Goal: Information Seeking & Learning: Learn about a topic

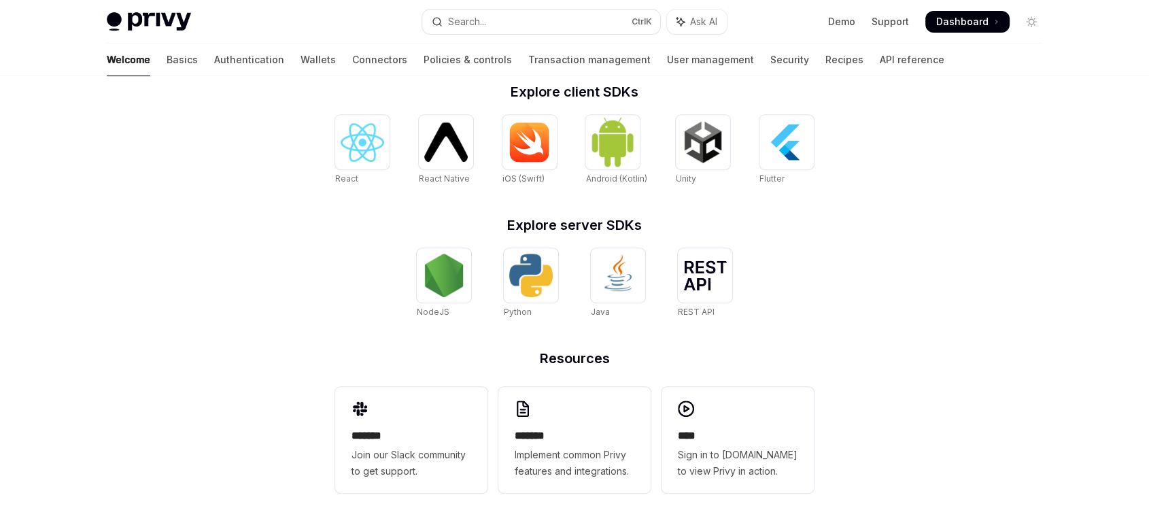
scroll to position [216, 0]
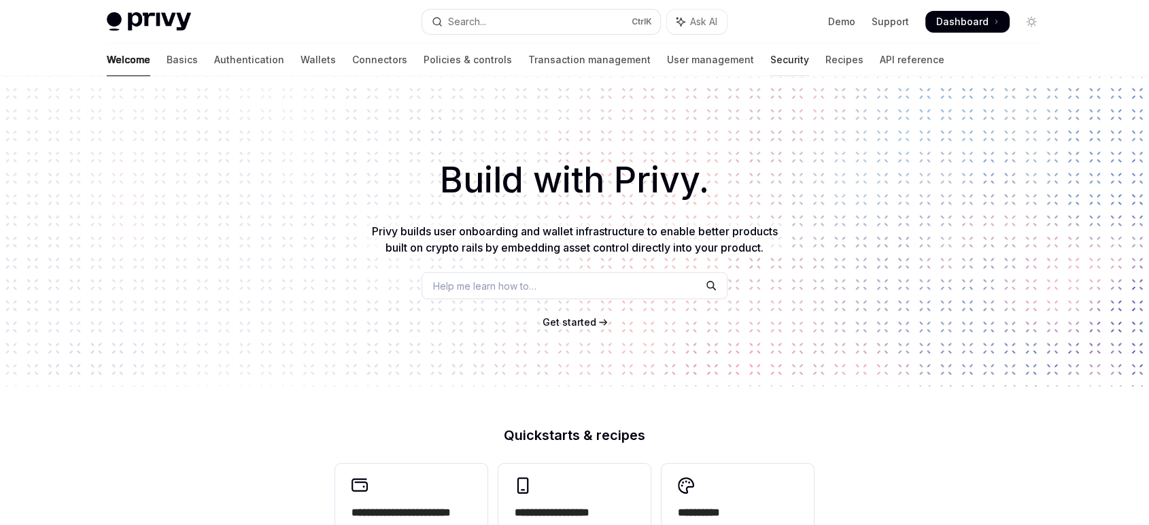
click at [770, 62] on link "Security" at bounding box center [789, 60] width 39 height 33
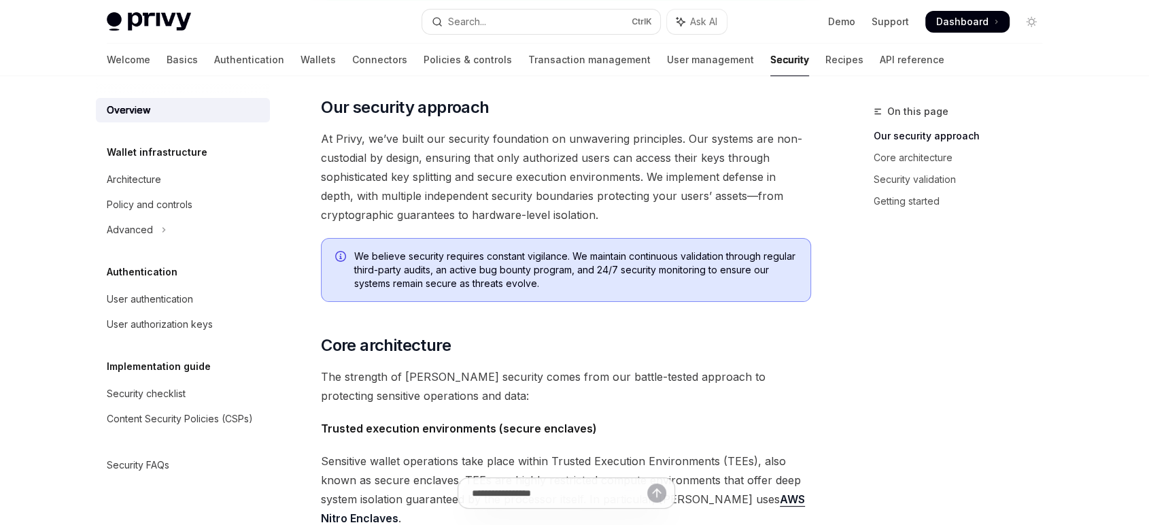
scroll to position [226, 0]
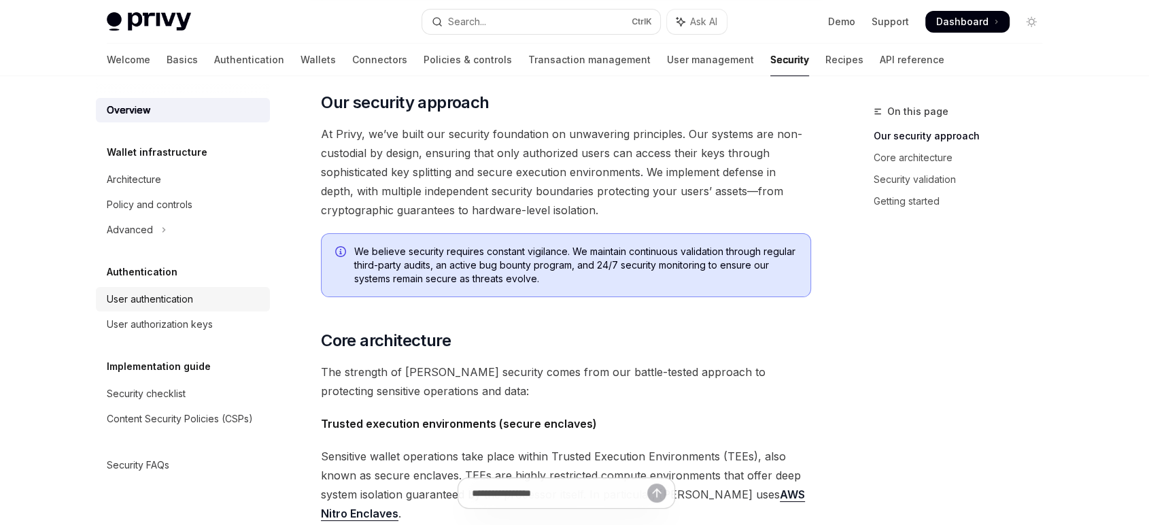
click at [174, 294] on div "User authentication" at bounding box center [150, 299] width 86 height 16
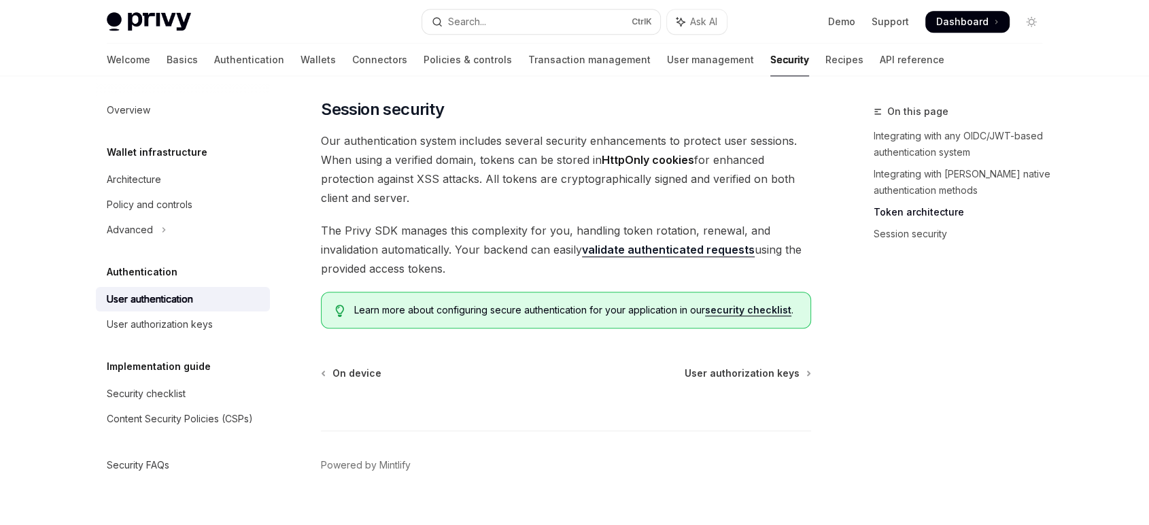
scroll to position [1179, 0]
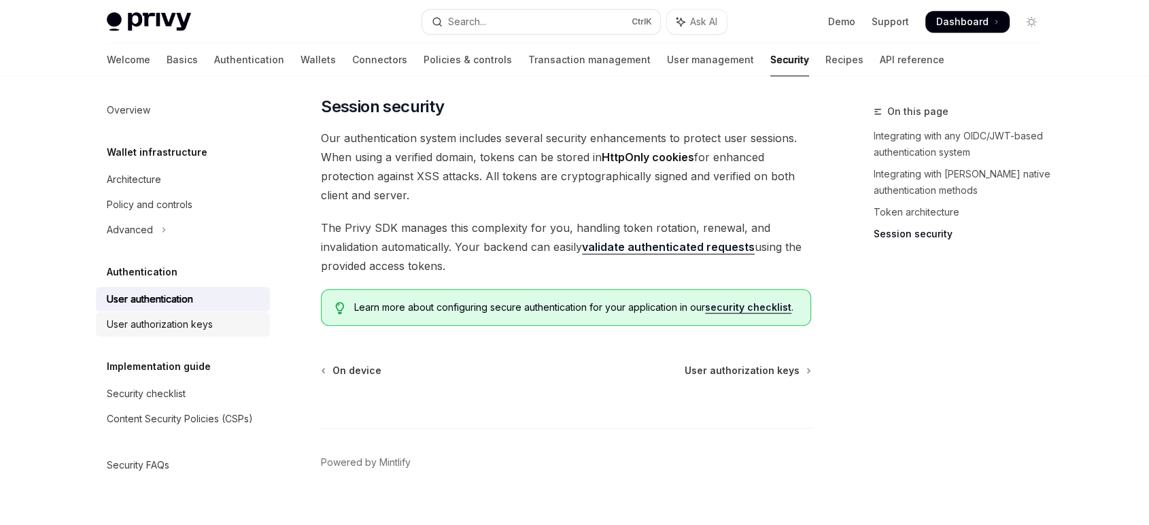
click at [190, 332] on div "User authorization keys" at bounding box center [160, 324] width 106 height 16
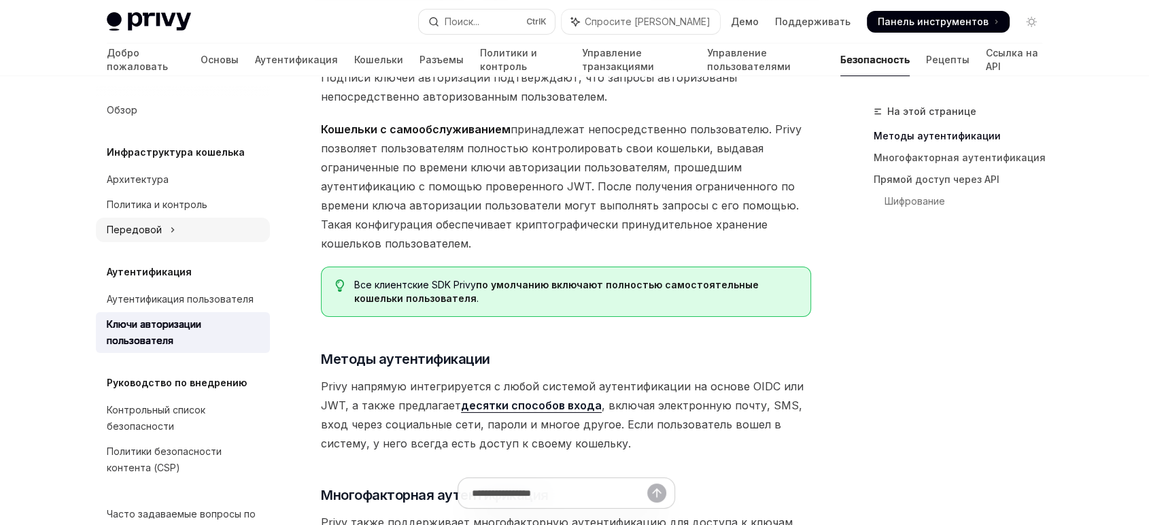
click at [152, 231] on font "Передовой" at bounding box center [134, 230] width 55 height 12
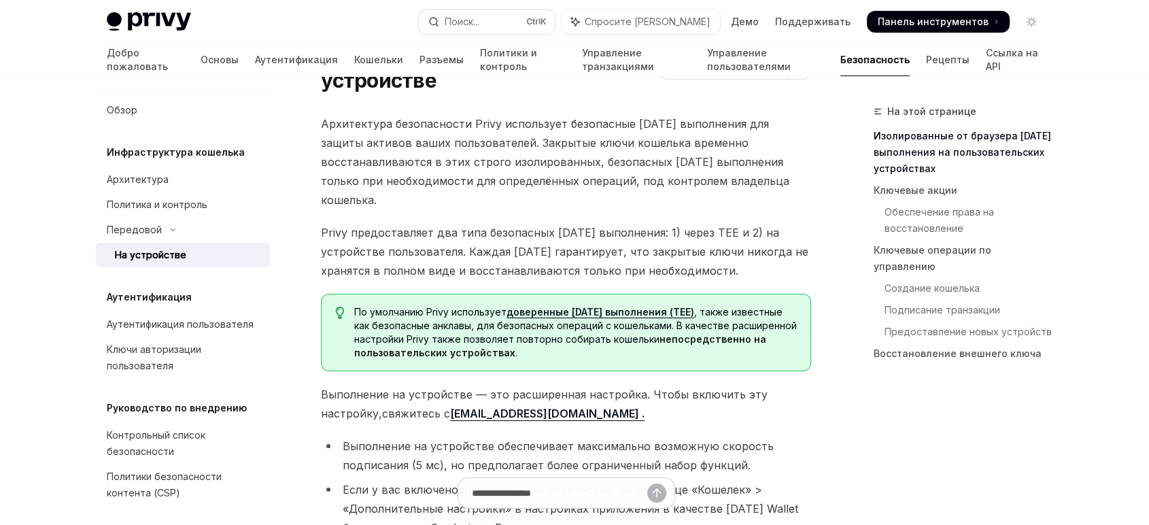
scroll to position [75, 0]
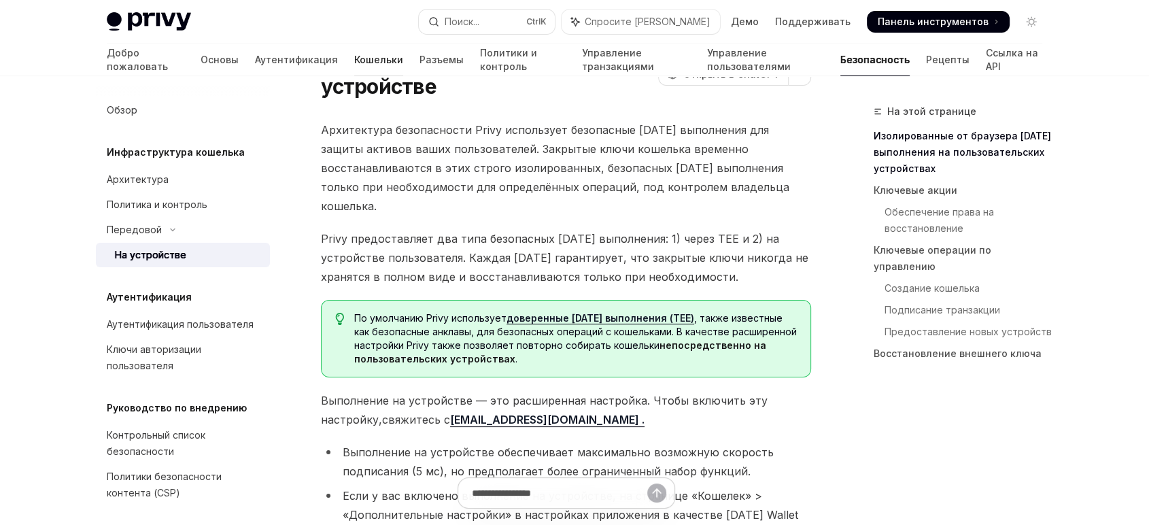
click at [354, 64] on font "Кошельки" at bounding box center [378, 60] width 49 height 12
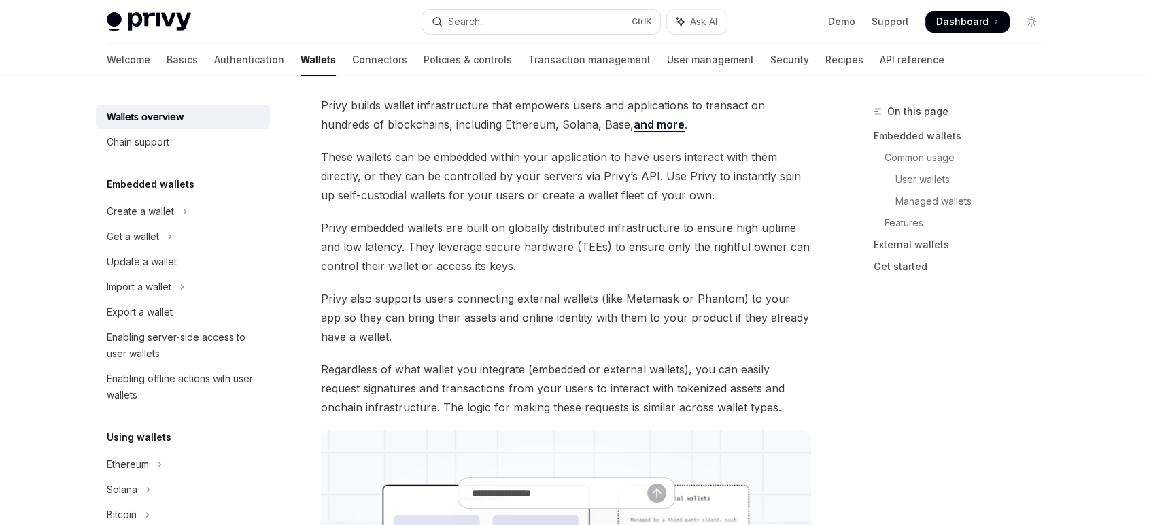
type textarea "*"
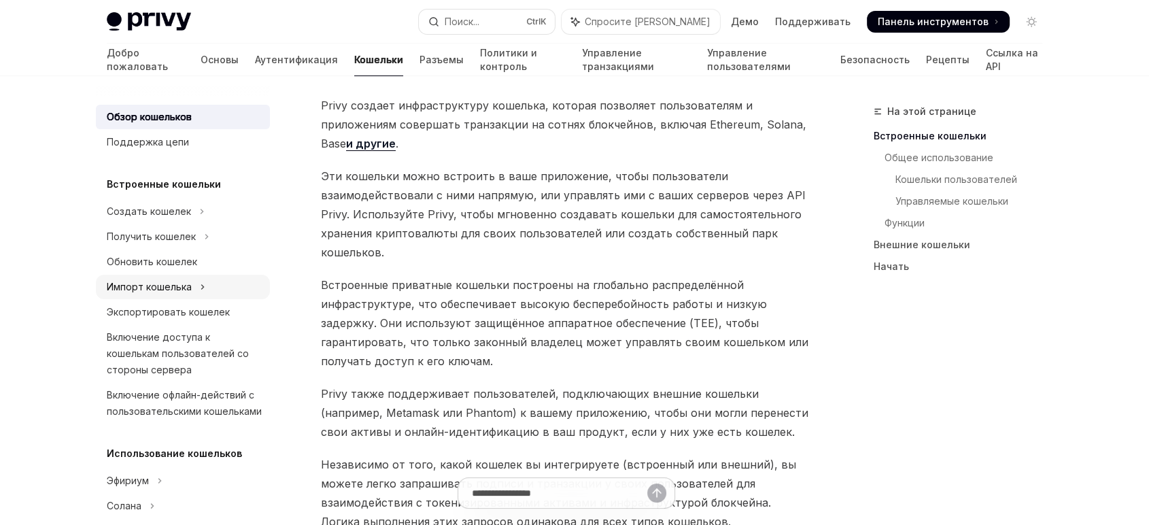
click at [191, 280] on button "Импорт кошелька" at bounding box center [183, 287] width 174 height 24
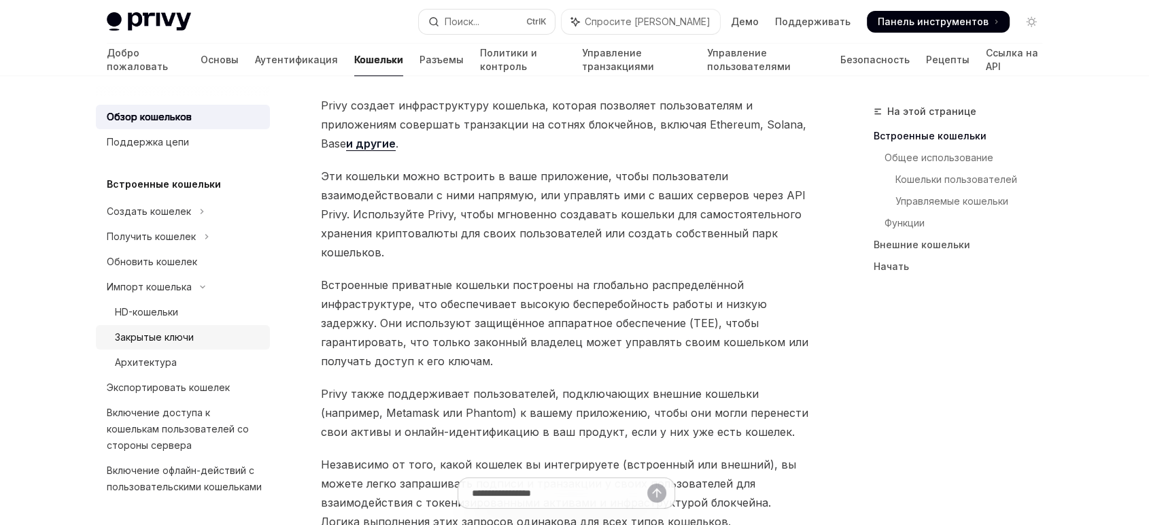
click at [177, 341] on font "Закрытые ключи" at bounding box center [154, 337] width 79 height 12
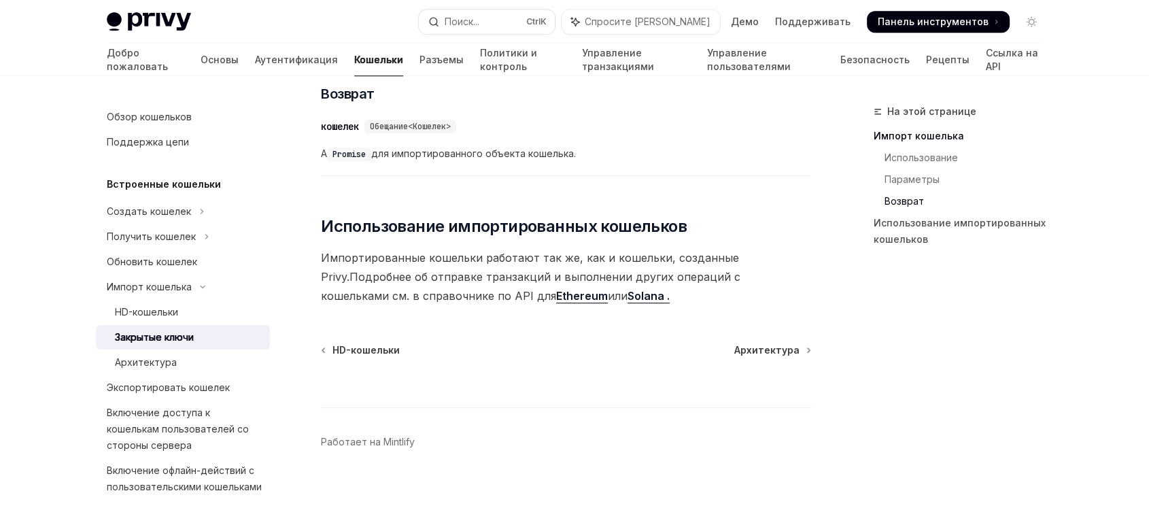
scroll to position [850, 0]
click at [218, 386] on font "Экспортировать кошелек" at bounding box center [168, 388] width 123 height 12
type textarea "*"
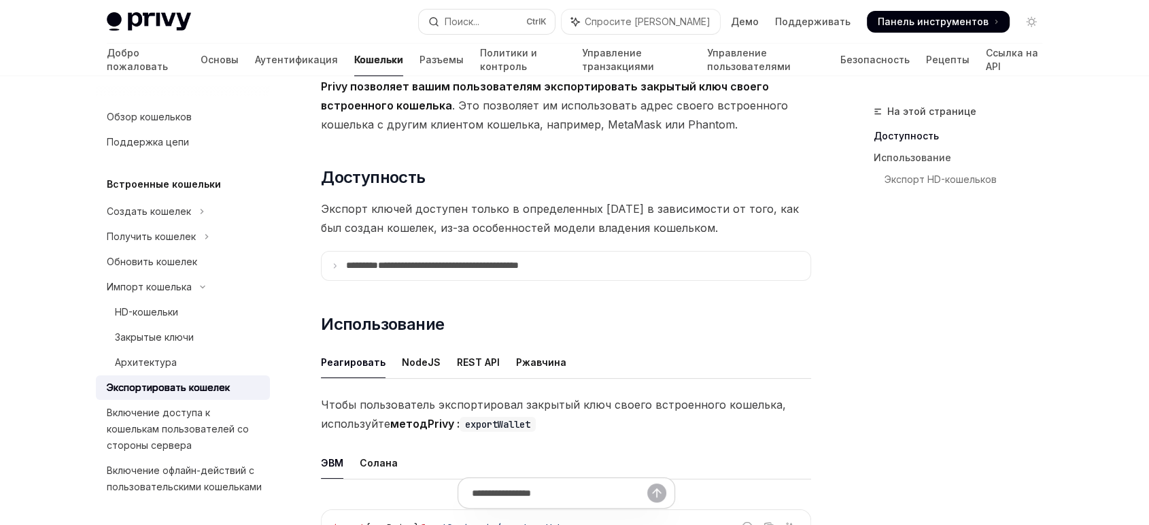
scroll to position [151, 0]
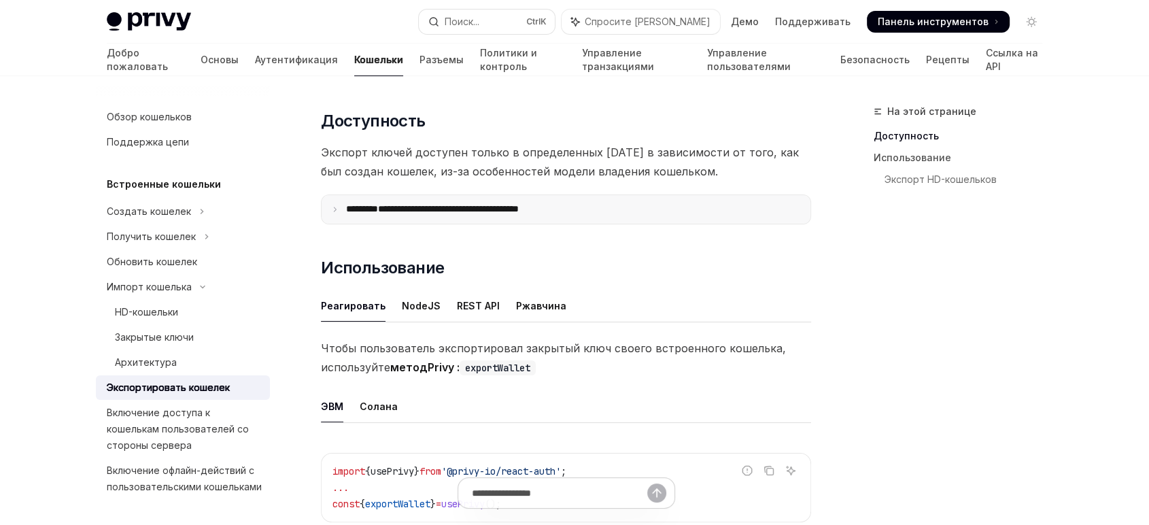
click at [519, 211] on font "**********" at bounding box center [448, 209] width 141 height 10
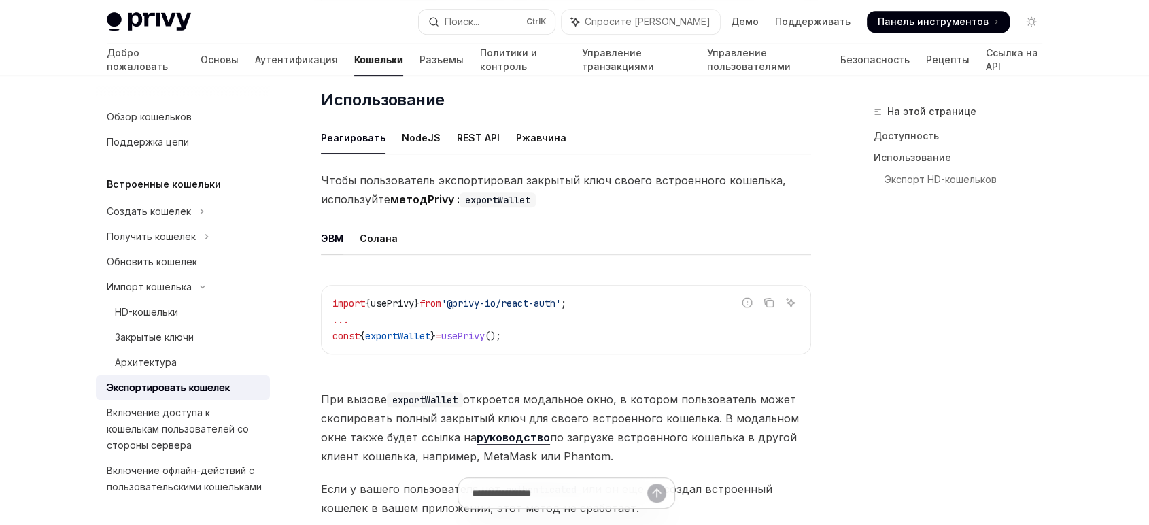
scroll to position [683, 0]
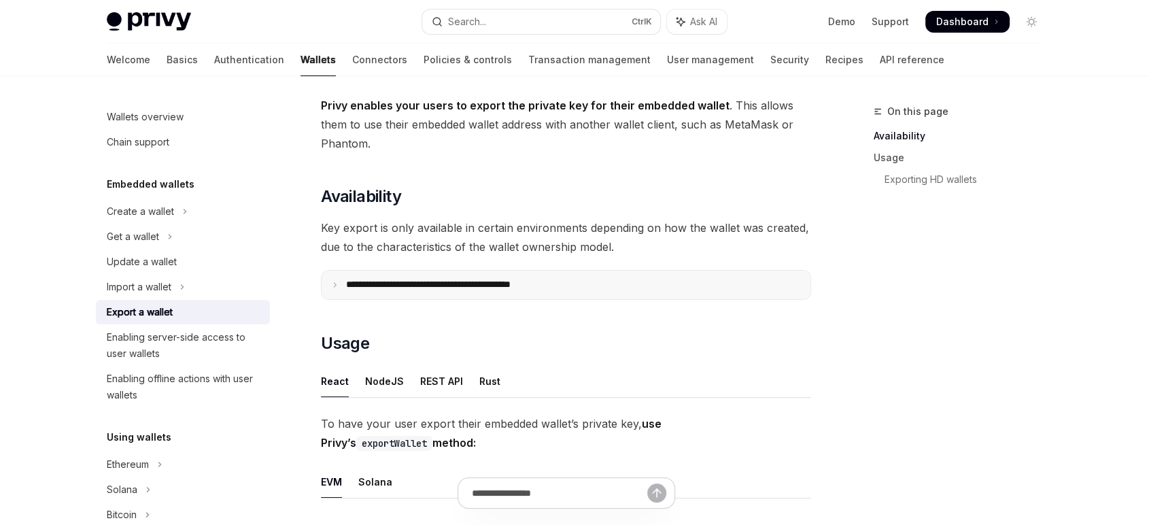
click at [495, 281] on p "**********" at bounding box center [458, 285] width 224 height 12
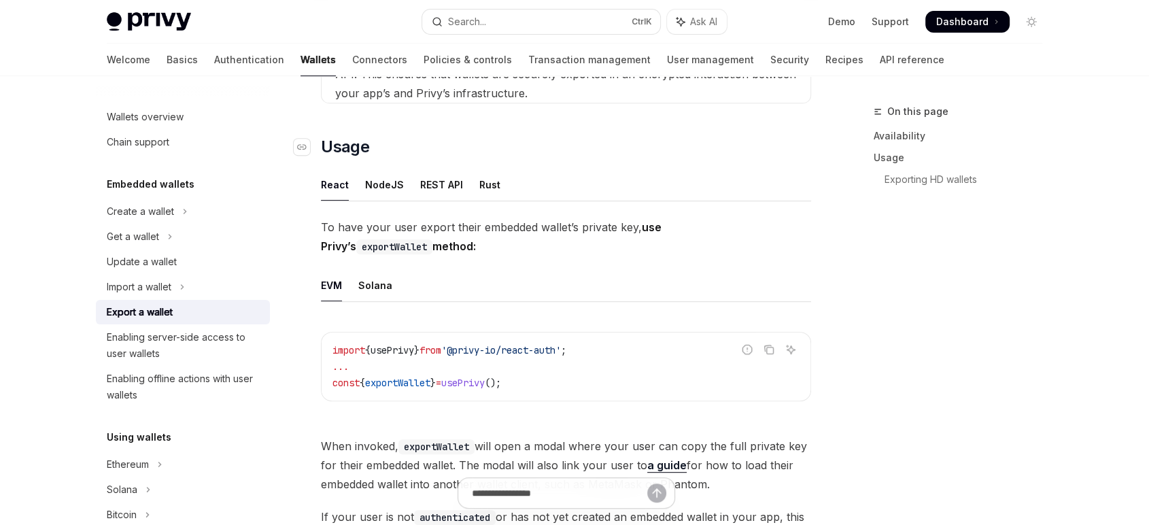
scroll to position [604, 0]
click at [382, 189] on div "NodeJS" at bounding box center [384, 183] width 39 height 32
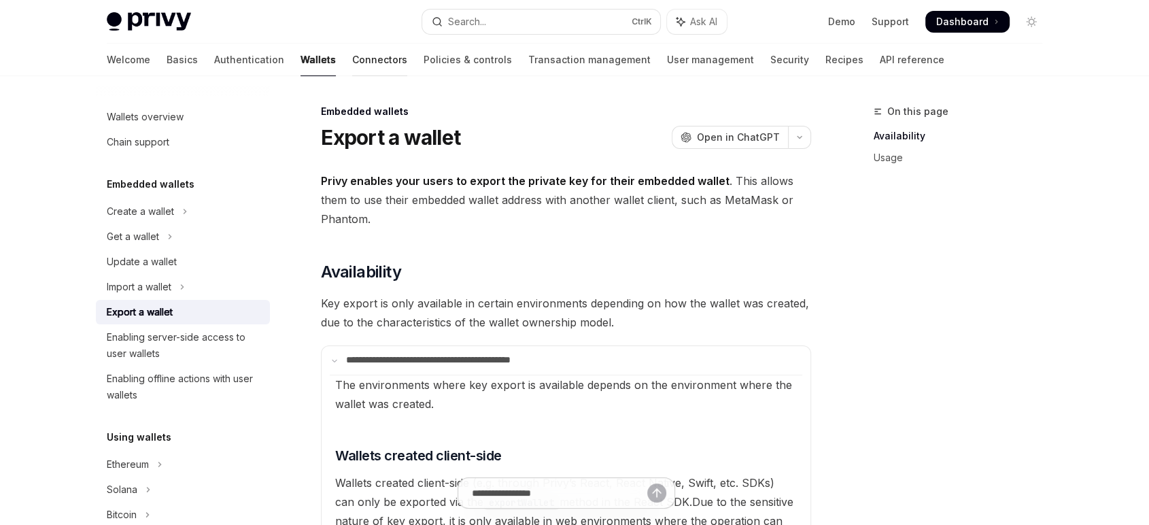
drag, startPoint x: 326, startPoint y: 56, endPoint x: 333, endPoint y: 56, distance: 7.5
click at [352, 56] on link "Connectors" at bounding box center [379, 60] width 55 height 33
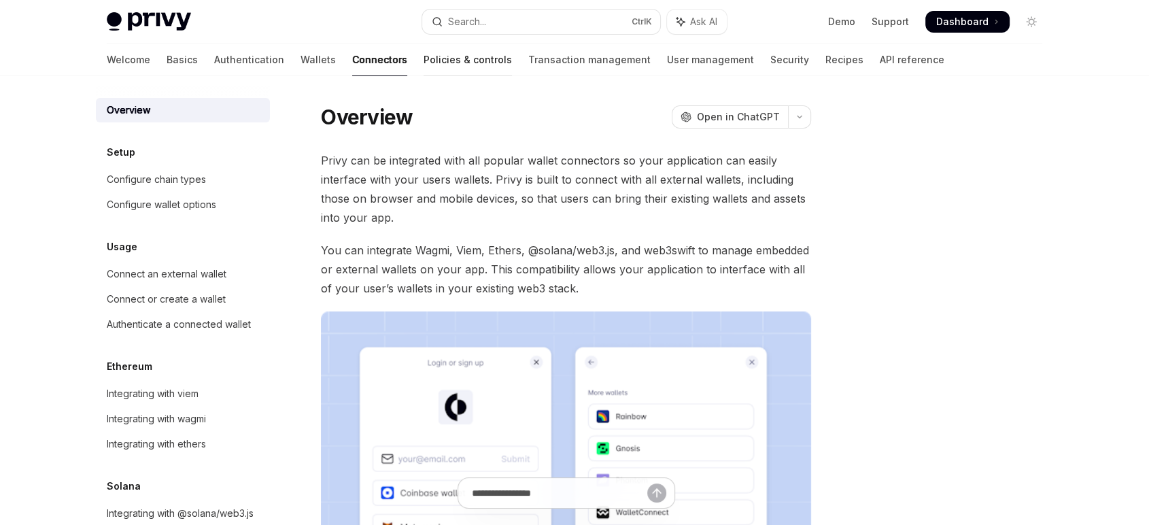
click at [424, 58] on link "Policies & controls" at bounding box center [468, 60] width 88 height 33
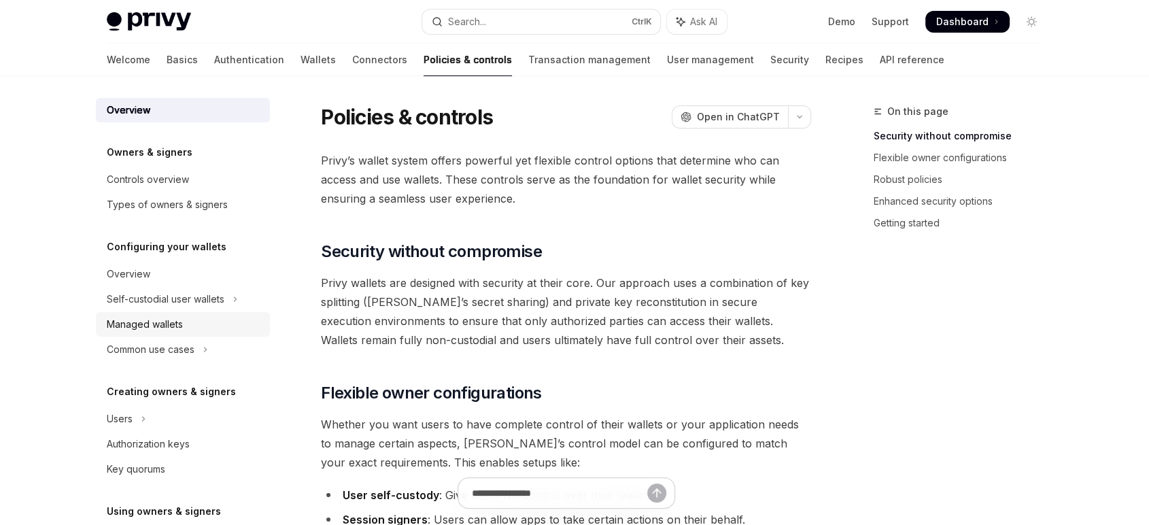
click at [152, 330] on div "Managed wallets" at bounding box center [145, 324] width 76 height 16
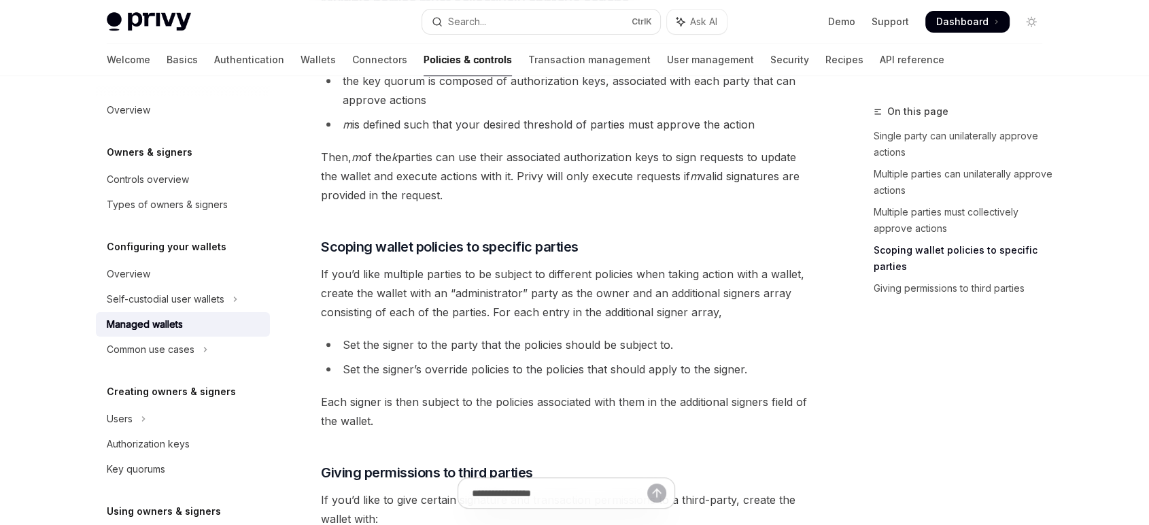
scroll to position [598, 0]
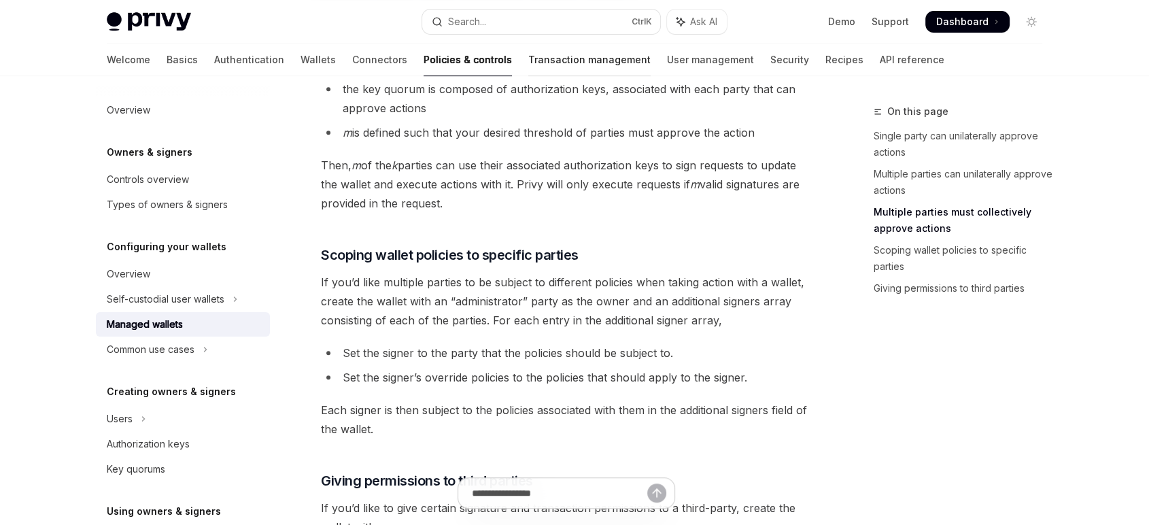
click at [541, 66] on link "Transaction management" at bounding box center [589, 60] width 122 height 33
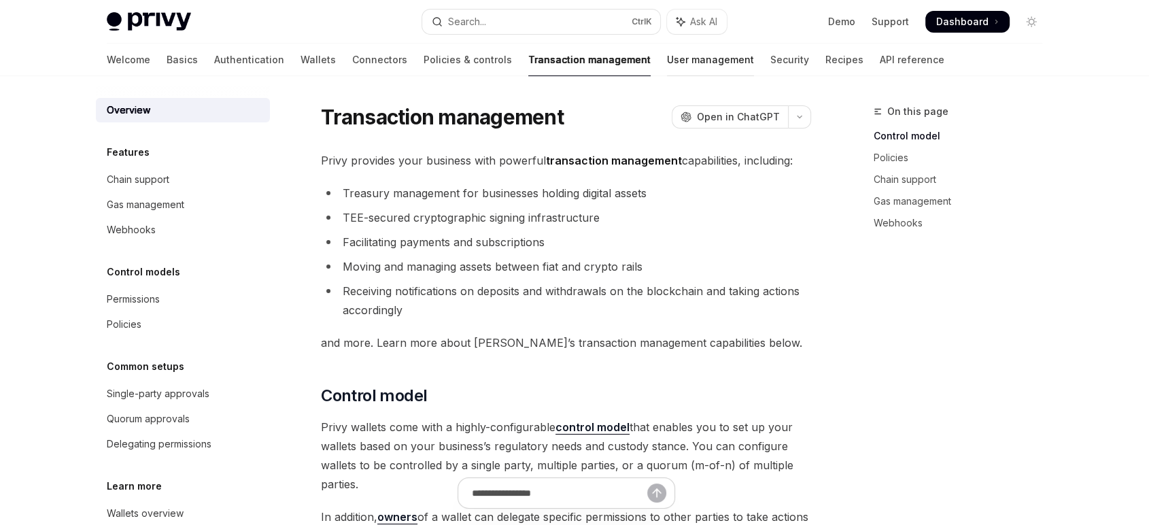
click at [667, 67] on link "User management" at bounding box center [710, 60] width 87 height 33
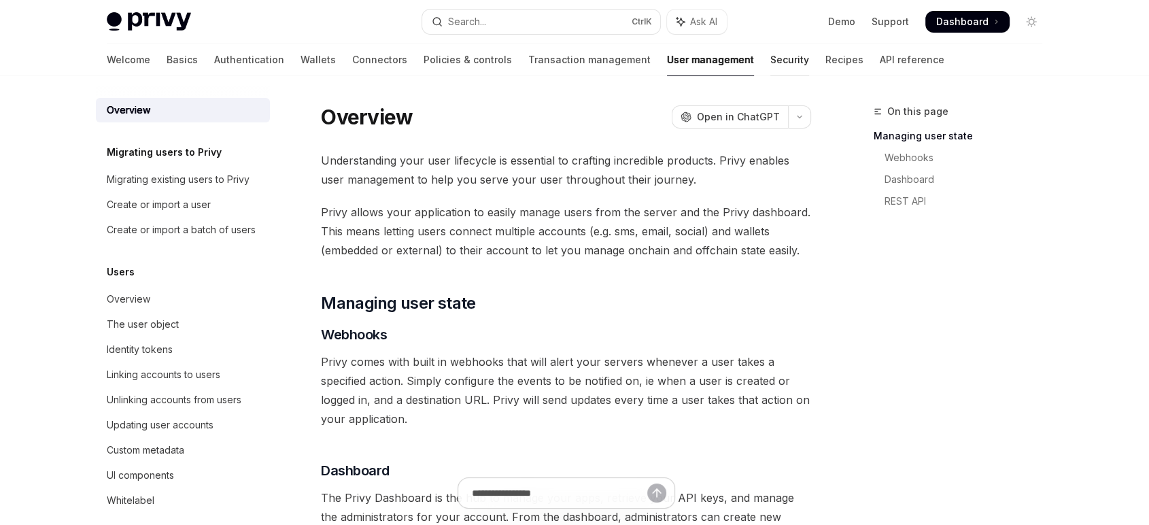
click at [770, 65] on link "Security" at bounding box center [789, 60] width 39 height 33
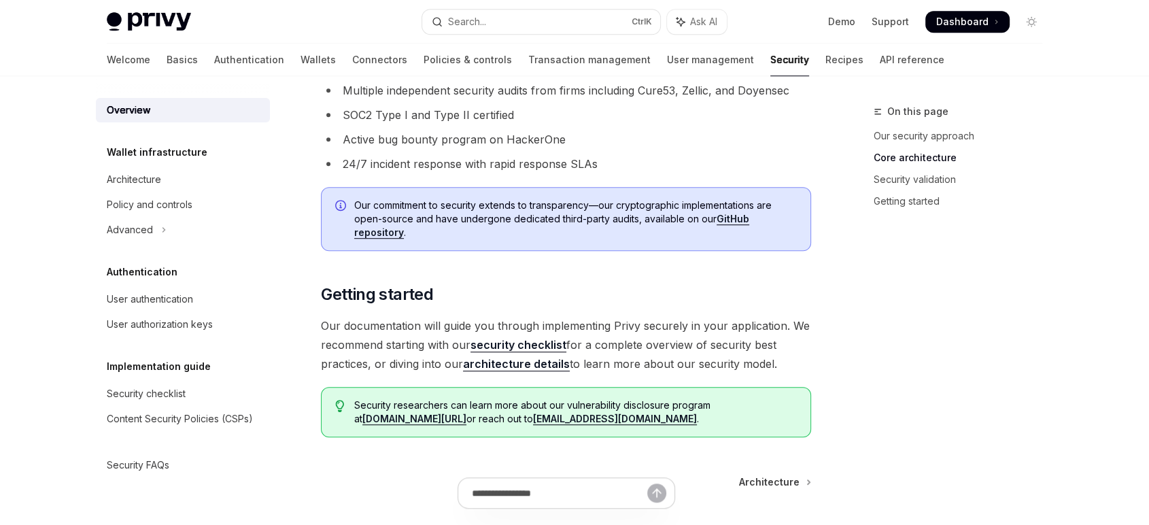
scroll to position [1064, 0]
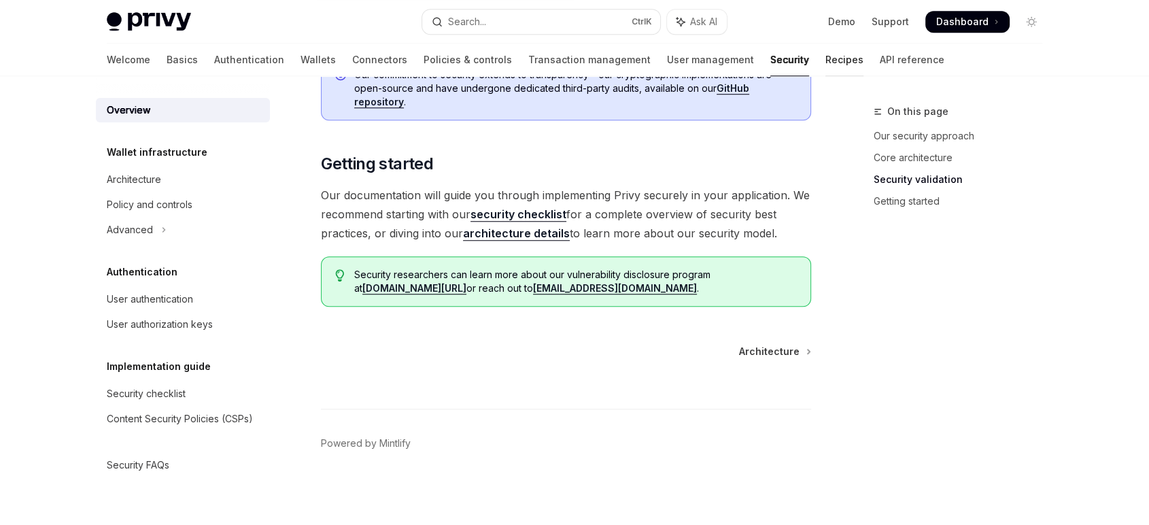
click at [826, 58] on link "Recipes" at bounding box center [845, 60] width 38 height 33
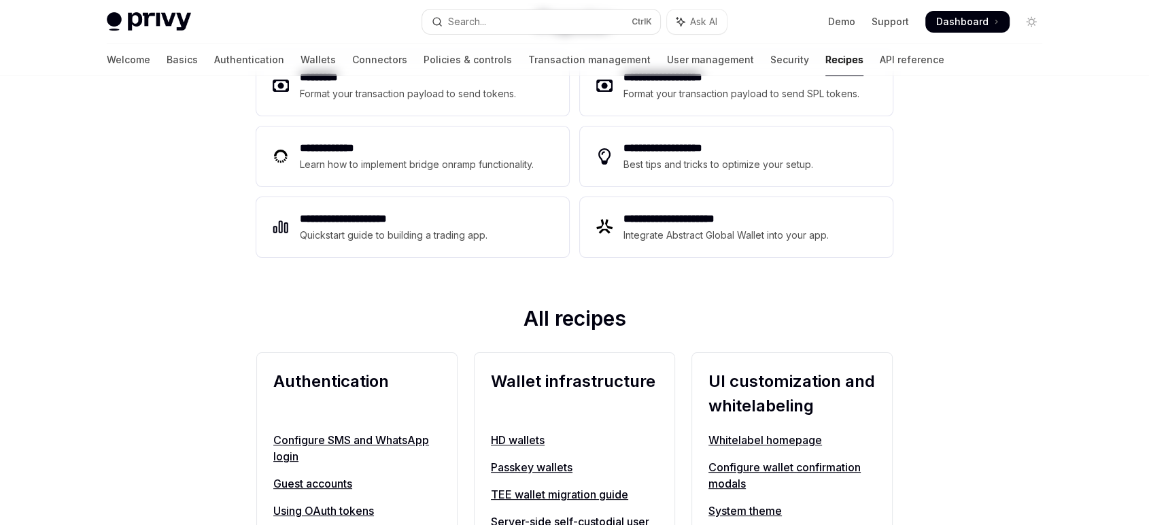
scroll to position [302, 0]
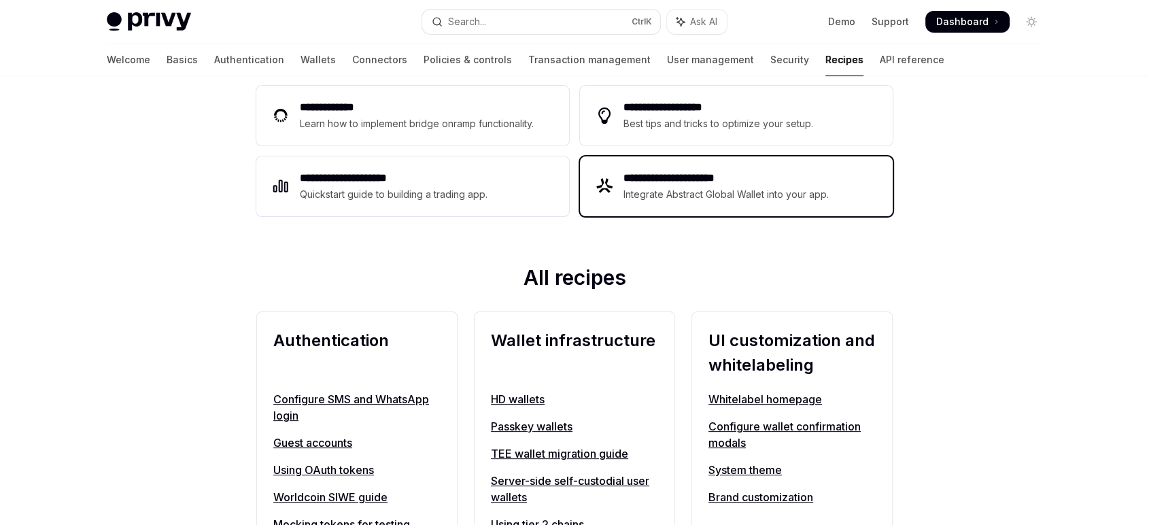
click at [666, 196] on div "Integrate Abstract Global Wallet into your app." at bounding box center [727, 194] width 207 height 16
type textarea "*"
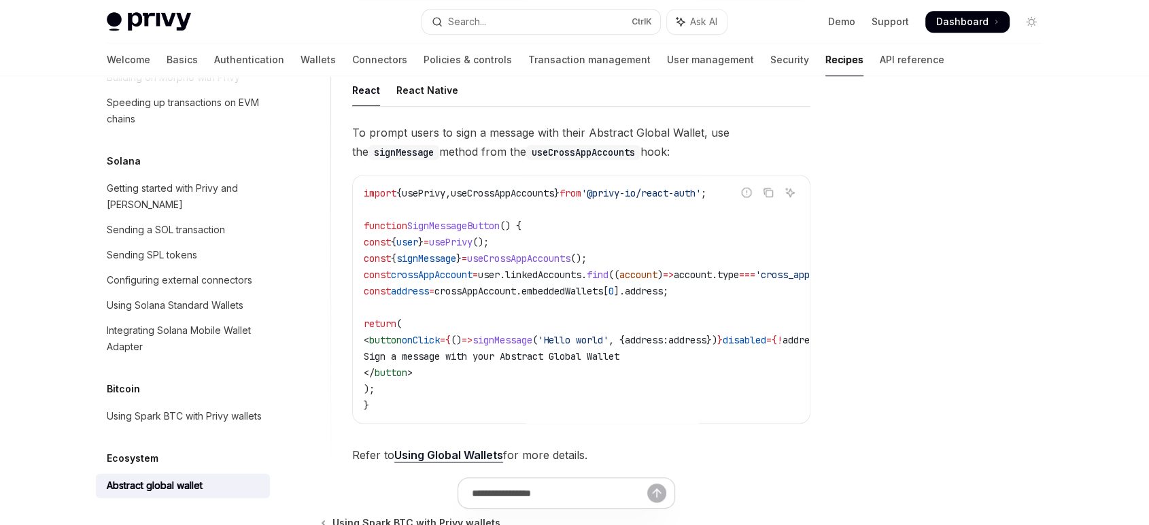
scroll to position [977, 0]
